Goal: Use online tool/utility: Utilize a website feature to perform a specific function

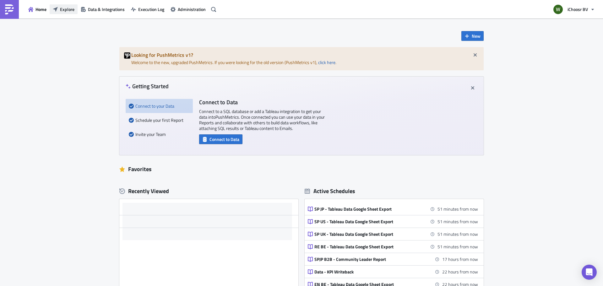
click at [63, 11] on span "Explore" at bounding box center [67, 9] width 14 height 7
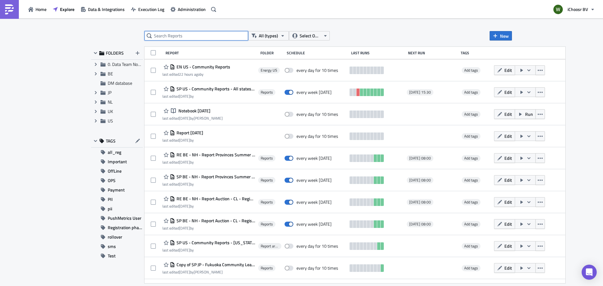
click at [166, 38] on input "text" at bounding box center [197, 35] width 104 height 9
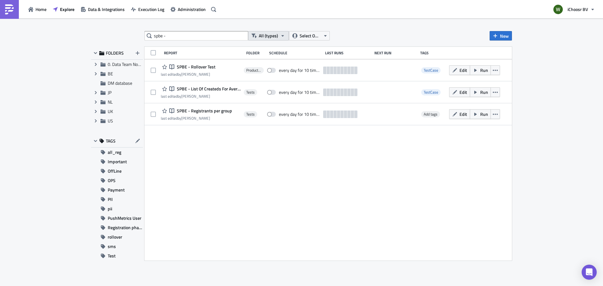
click at [262, 36] on span "All (types)" at bounding box center [268, 35] width 19 height 7
click at [259, 63] on link "Notebook" at bounding box center [280, 65] width 60 height 9
click at [96, 74] on icon at bounding box center [96, 73] width 2 height 3
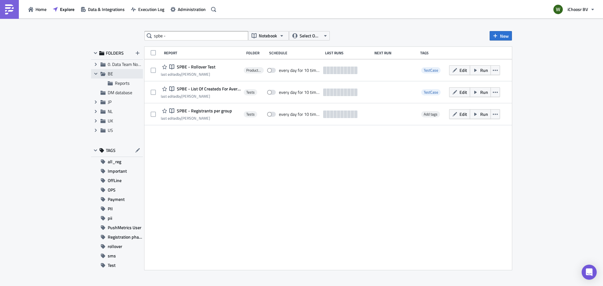
click at [109, 75] on span "BE" at bounding box center [110, 73] width 5 height 7
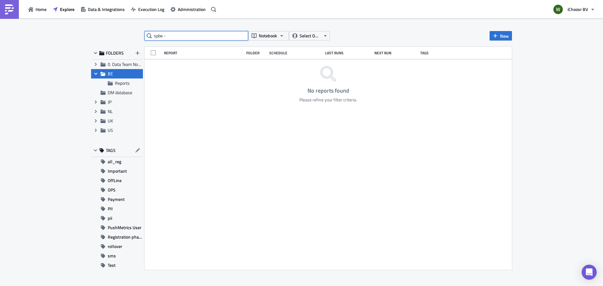
click at [167, 37] on input "spbe -" at bounding box center [197, 35] width 104 height 9
click at [158, 36] on input "spbe -" at bounding box center [197, 35] width 104 height 9
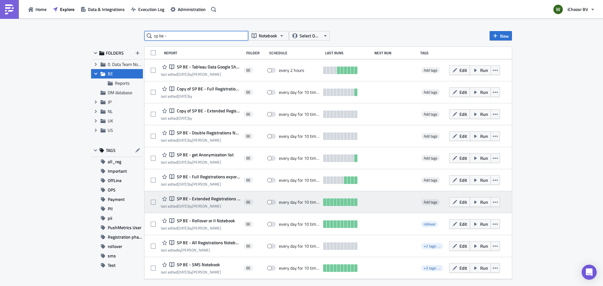
type input "sp be -"
click at [204, 198] on span "SP BE - Extended Registrations export" at bounding box center [207, 199] width 65 height 6
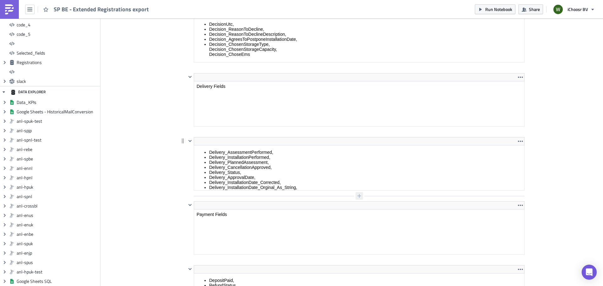
click at [358, 195] on icon "button" at bounding box center [359, 196] width 5 height 5
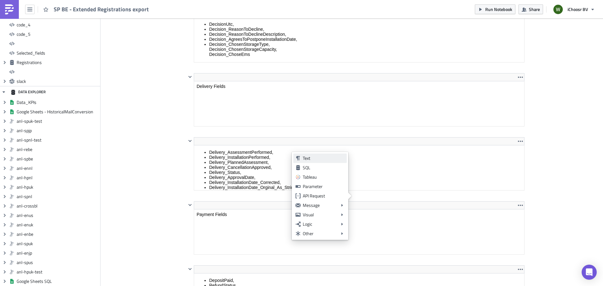
click at [314, 158] on div "Text" at bounding box center [324, 158] width 42 height 6
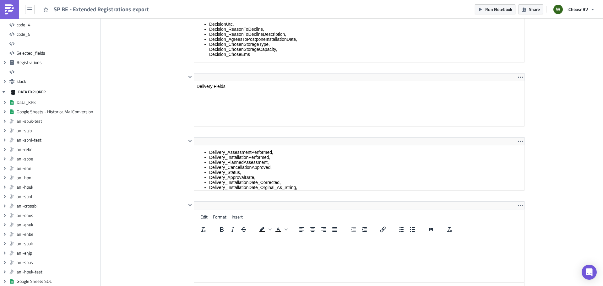
click at [219, 238] on html at bounding box center [359, 243] width 330 height 10
paste body "Rich Text Area. Press ALT-0 for help."
click at [198, 241] on p "[InstalledBoiler] ,[InstalledEVCharger] ,[InstalledHeatPumpMediumLarge] ,[Insta…" at bounding box center [359, 252] width 325 height 25
click at [276, 242] on p "InstalledBoiler , InstalledEVCharger] ,[InstalledHeatPumpMediumLarge] ,[Install…" at bounding box center [359, 250] width 325 height 20
click at [276, 242] on p "InstalledBoiler , InstalledEVCharger, ,[InstalledHeatPumpMediumLarge ,[Installe…" at bounding box center [359, 245] width 325 height 10
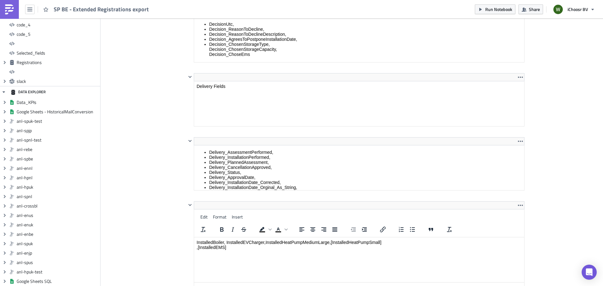
click at [336, 243] on p "InstalledBoiler , InstalledEVCharger, InstalledHeatPumpMediumLarge ,[InstalledH…" at bounding box center [359, 245] width 325 height 10
click at [393, 242] on p "InstalledBoiler , InstalledEVCharger, InstalledHeatPumpMediumLarge , InstalledH…" at bounding box center [359, 245] width 325 height 10
click at [430, 244] on p "InstalledBoiler , InstalledEVCharger, InstalledHeatPumpMediumLarge , InstalledH…" at bounding box center [359, 242] width 325 height 5
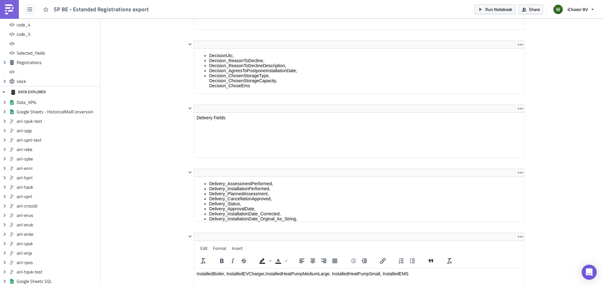
scroll to position [3991, 0]
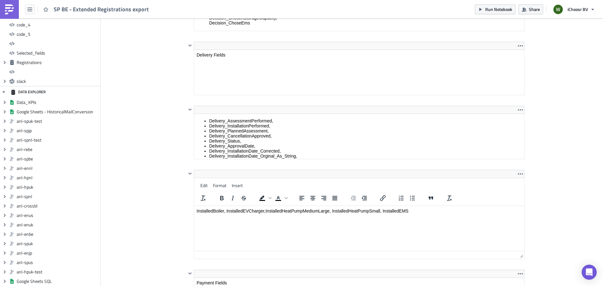
click at [453, 216] on html "InstalledBoiler , InstalledEVCharger, InstalledHeatPumpMediumLarge , InstalledH…" at bounding box center [359, 211] width 330 height 10
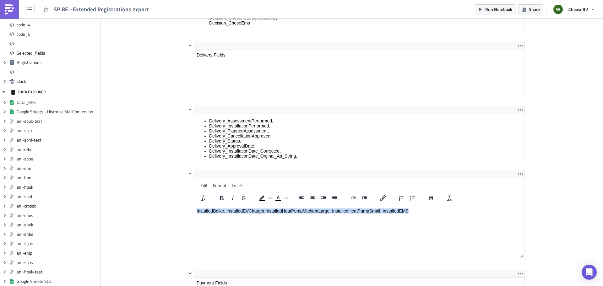
drag, startPoint x: 424, startPoint y: 211, endPoint x: 362, endPoint y: 417, distance: 215.2
click at [194, 210] on html "InstalledBoiler , InstalledEVCharger, InstalledHeatPumpMediumLarge , InstalledH…" at bounding box center [359, 211] width 330 height 10
copy p "InstalledBoiler , InstalledEVCharger, InstalledHeatPumpMediumLarge , InstalledH…"
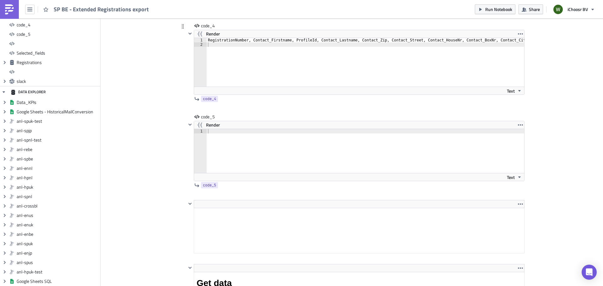
scroll to position [5060, 0]
click at [253, 130] on div at bounding box center [366, 154] width 318 height 53
paste textarea "InstalledBoiler, InstalledEVCharger, InstalledHeatPumpMediumLarge, InstalledHea…"
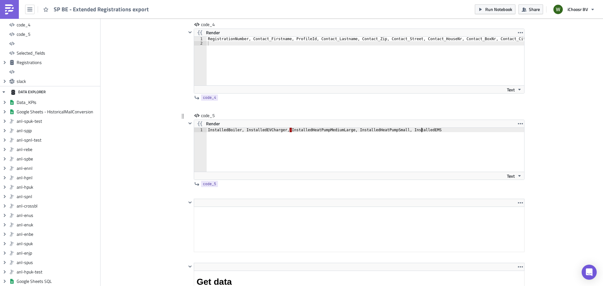
click at [283, 130] on div "InstalledBoiler, InstalledEVCharger, · InstalledHeatPumpMediumLarge, InstalledH…" at bounding box center [366, 154] width 318 height 53
type textarea "InstalledBoiler, InstalledEVCharger, InstalledHeatPumpMediumLarge, InstalledHea…"
type textarea "RegistrationNumber, Contact_Firstname, ProfileId, Contact_Lastname, Contact_Zip…"
drag, startPoint x: 206, startPoint y: 39, endPoint x: 248, endPoint y: 40, distance: 42.1
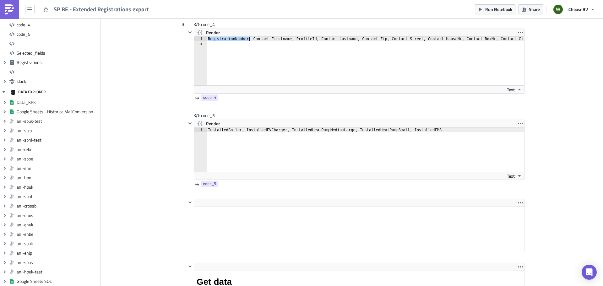
click at [248, 40] on div "RegistrationNumber, Contact_Firstname, ProfileId, Contact_Lastname, Contact_Zip…" at bounding box center [414, 63] width 415 height 53
click at [207, 130] on div "InstalledBoiler, InstalledEVCharger, InstalledHeatPumpMediumLarge, InstalledHea…" at bounding box center [366, 154] width 318 height 53
paste textarea "RegistrationNumber,"
type textarea "RegistrationNumber, InstalledBoiler, InstalledEVCharger, InstalledHeatPumpMediu…"
click at [247, 142] on div "RegistrationNumber, InstalledBoiler, InstalledEVCharger, InstalledHeatPumpMediu…" at bounding box center [366, 154] width 318 height 53
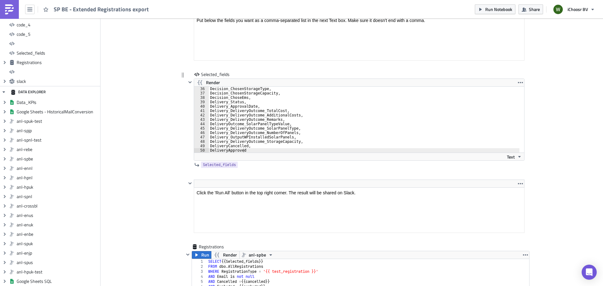
scroll to position [5374, 0]
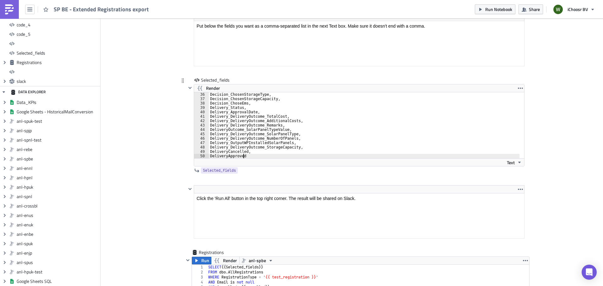
click at [250, 156] on div "Decision_ChosenStorageType, Decision_ChosenStorageCapacity, Decision_ChoseEms, …" at bounding box center [364, 129] width 311 height 75
type textarea "DeliveryApproved,"
paste textarea "RegistrationNumber,"
type textarea "R"
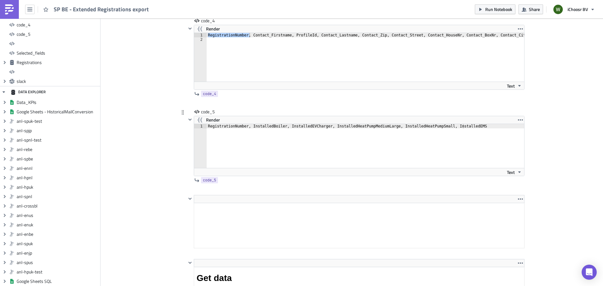
scroll to position [5060, 0]
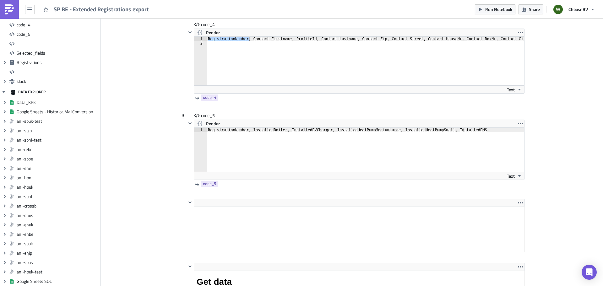
click at [266, 142] on div "RegistrationNumber, InstalledBoiler, InstalledEVCharger, InstalledHeatPumpMediu…" at bounding box center [366, 154] width 318 height 53
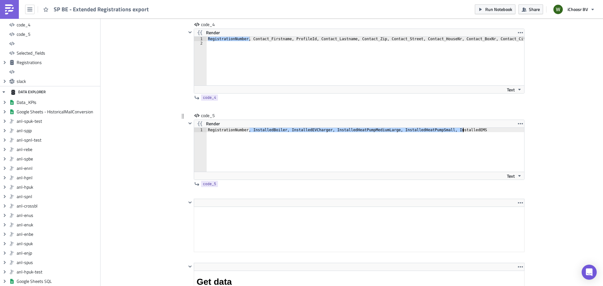
drag, startPoint x: 247, startPoint y: 132, endPoint x: 475, endPoint y: 130, distance: 227.5
click at [475, 130] on div "RegistrationNumber, InstalledBoiler, InstalledEVCharger, InstalledHeatPumpMediu…" at bounding box center [366, 154] width 318 height 53
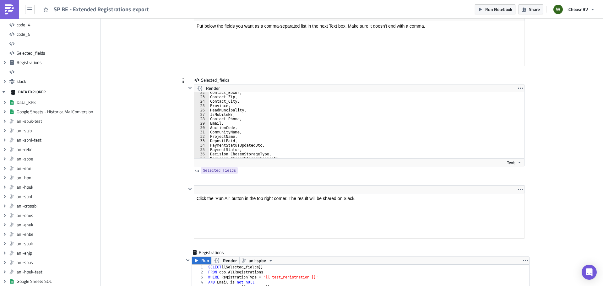
scroll to position [158, 0]
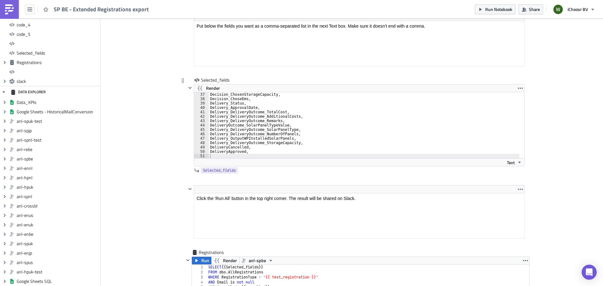
type textarea "DeliveryApproved,"
click at [266, 153] on div "Decision_ChosenStorageCapacity, Decision_ChoseEms, Delivery_Status, Delivery_Ap…" at bounding box center [364, 129] width 311 height 75
paste textarea "InstalledBoiler, InstalledEVCharger, InstalledHeatPumpMediumLarge, InstalledHea…"
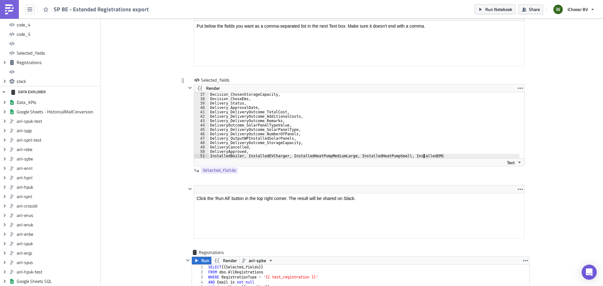
click at [243, 157] on div "Decision_ChosenStorageCapacity, Decision_ChoseEms, Delivery_Status, Delivery_Ap…" at bounding box center [364, 129] width 311 height 75
click at [249, 155] on div "Decision_ChoseEms, Delivery_Status, Delivery_ApprovalDate, Delivery_DeliveryOut…" at bounding box center [364, 129] width 311 height 75
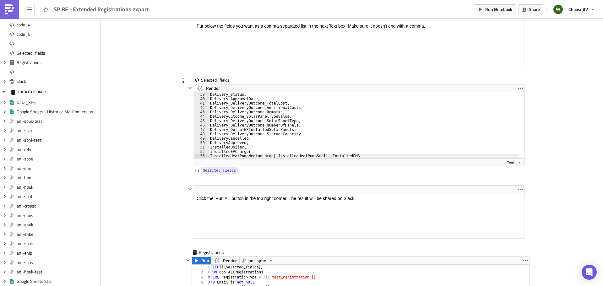
click at [272, 157] on div "Delivery_Status, Delivery_ApprovalDate, Delivery_DeliveryOutcome_TotalCost, Del…" at bounding box center [364, 129] width 311 height 75
click at [270, 156] on div "Delivery_Status, Delivery_ApprovalDate, Delivery_DeliveryOutcome_TotalCost, Del…" at bounding box center [364, 129] width 311 height 75
click at [258, 156] on div "Delivery_ApprovalDate, Delivery_DeliveryOutcome_TotalCost, Delivery_DeliveryOut…" at bounding box center [364, 129] width 311 height 75
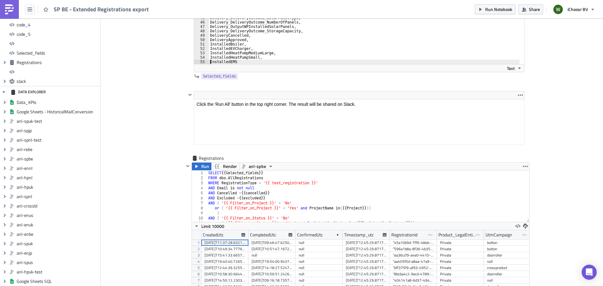
scroll to position [5342, 0]
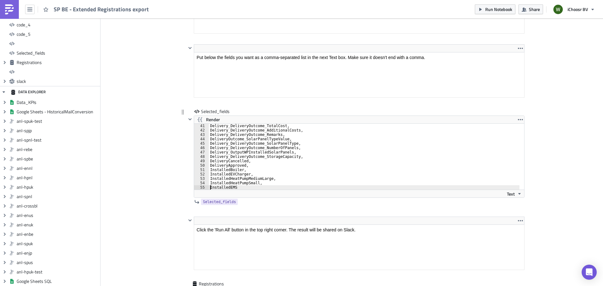
type textarea "InstalledEMS"
click at [443, 123] on div "Render" at bounding box center [359, 120] width 330 height 8
click at [446, 120] on div "Render" at bounding box center [359, 120] width 330 height 8
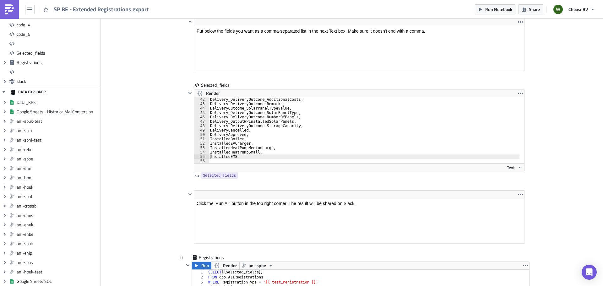
scroll to position [5437, 0]
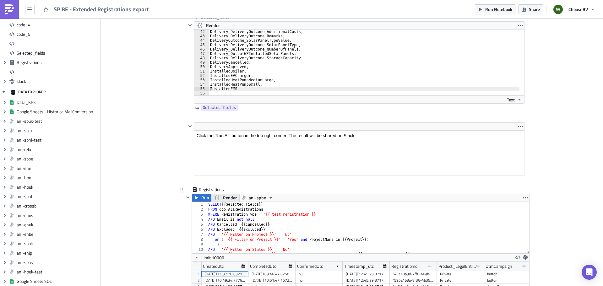
click at [229, 197] on span "Render" at bounding box center [230, 198] width 14 height 8
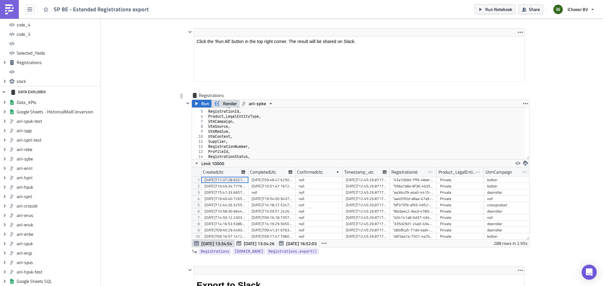
scroll to position [0, 0]
drag, startPoint x: 566, startPoint y: 54, endPoint x: 545, endPoint y: 54, distance: 21.4
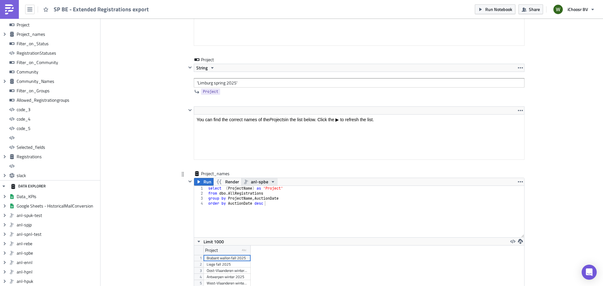
scroll to position [1446, 0]
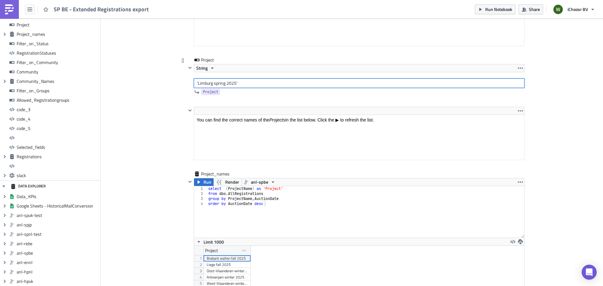
drag, startPoint x: 196, startPoint y: 84, endPoint x: 235, endPoint y: 83, distance: 39.0
click at [235, 83] on input "'Limburg spring 2025'" at bounding box center [359, 83] width 331 height 9
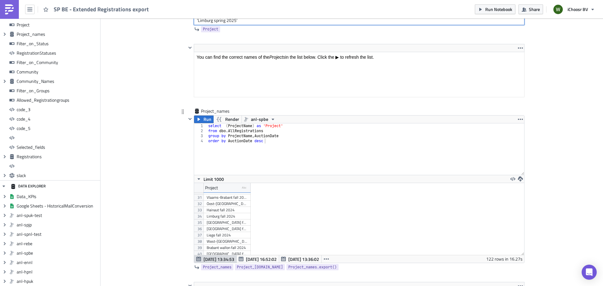
scroll to position [188, 0]
click at [221, 223] on div "[GEOGRAPHIC_DATA] fall 2024" at bounding box center [227, 221] width 41 height 6
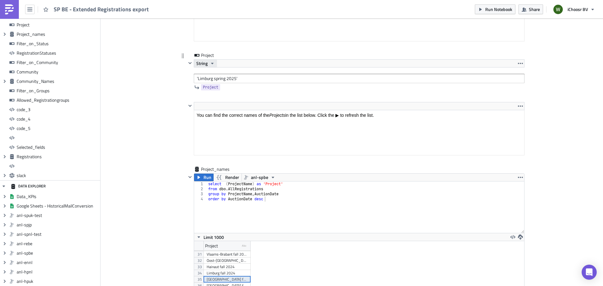
scroll to position [1446, 0]
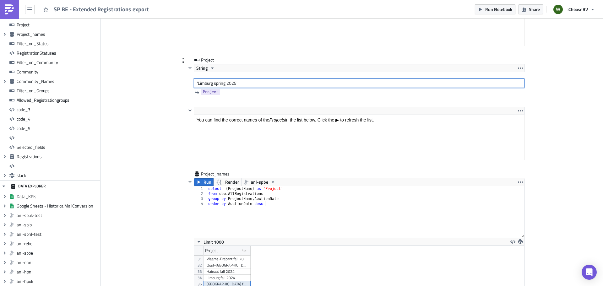
paste input "[GEOGRAPHIC_DATA] fall 2024"
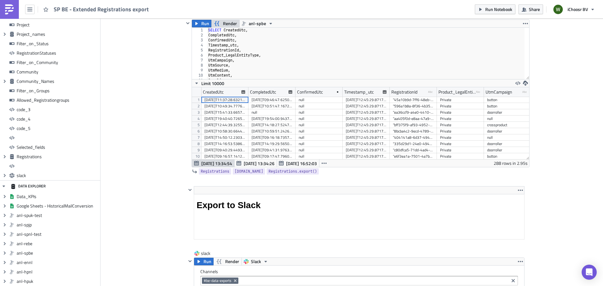
scroll to position [5594, 0]
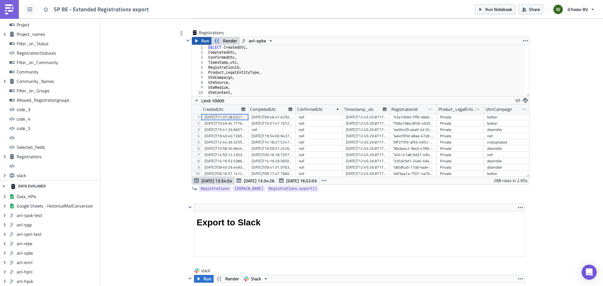
click at [195, 41] on icon "button" at bounding box center [196, 40] width 3 height 3
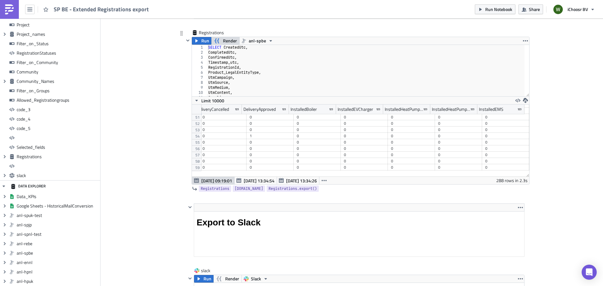
scroll to position [373, 2269]
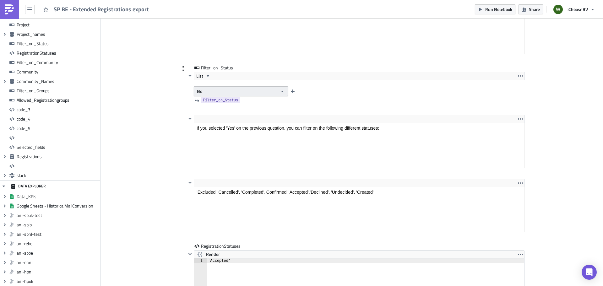
click at [215, 93] on button "No" at bounding box center [241, 91] width 94 height 10
click at [209, 102] on div "Yes" at bounding box center [221, 102] width 52 height 6
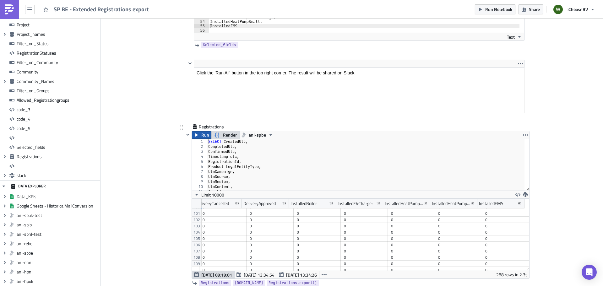
click at [201, 135] on span "Run" at bounding box center [205, 135] width 8 height 8
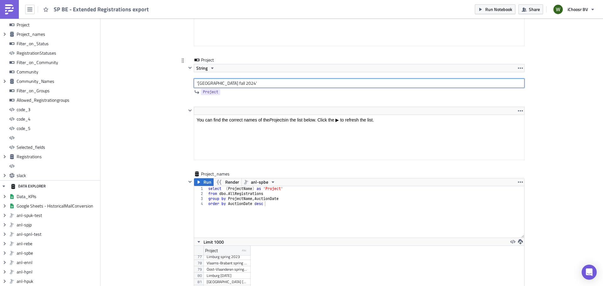
click at [246, 81] on input "'[GEOGRAPHIC_DATA] fall 2024'" at bounding box center [359, 83] width 331 height 9
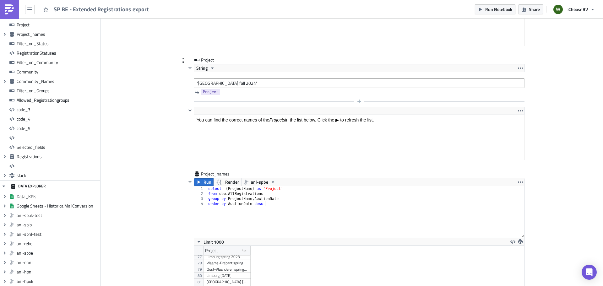
click at [420, 100] on div at bounding box center [355, 102] width 338 height 8
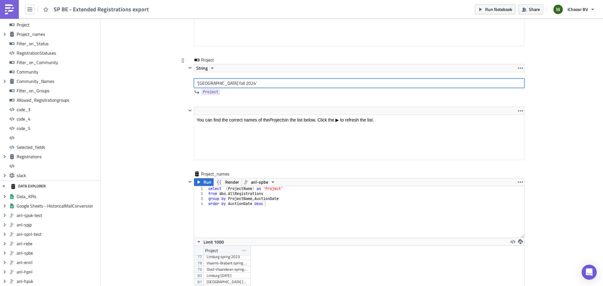
click at [336, 84] on input "'[GEOGRAPHIC_DATA] fall 2024'" at bounding box center [359, 83] width 331 height 9
type input "'[GEOGRAPHIC_DATA] fall 2024'"
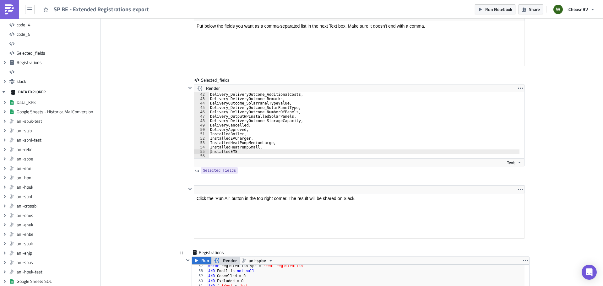
click at [225, 259] on span "Render" at bounding box center [230, 261] width 14 height 8
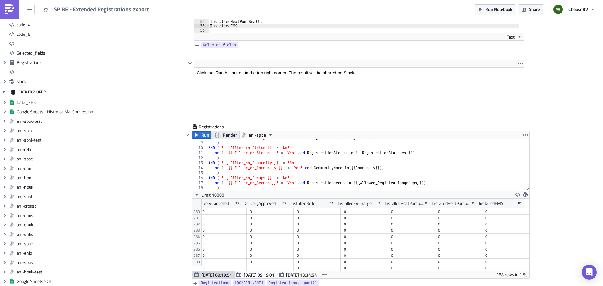
click at [228, 135] on span "Render" at bounding box center [230, 135] width 14 height 8
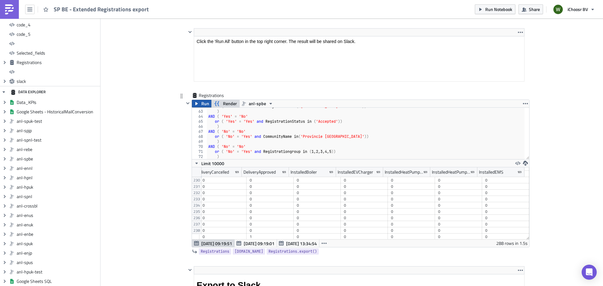
click at [202, 102] on span "Run" at bounding box center [205, 104] width 8 height 8
click at [504, 205] on div "1" at bounding box center [506, 205] width 41 height 6
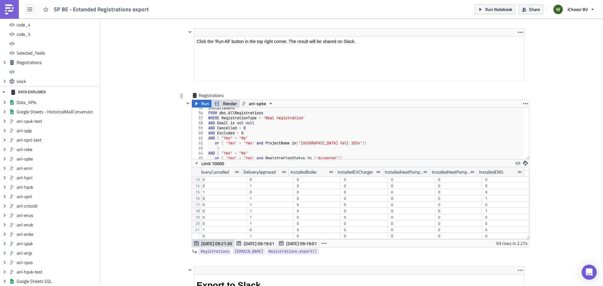
scroll to position [282, 0]
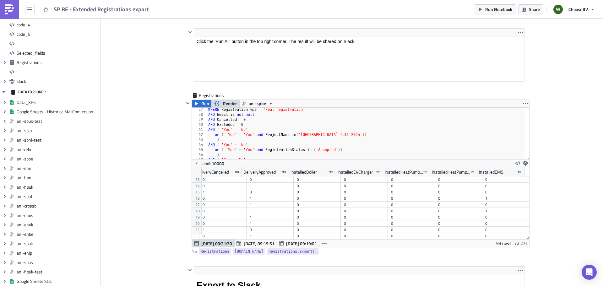
drag, startPoint x: 120, startPoint y: 75, endPoint x: 126, endPoint y: 70, distance: 7.7
